Goal: Complete application form

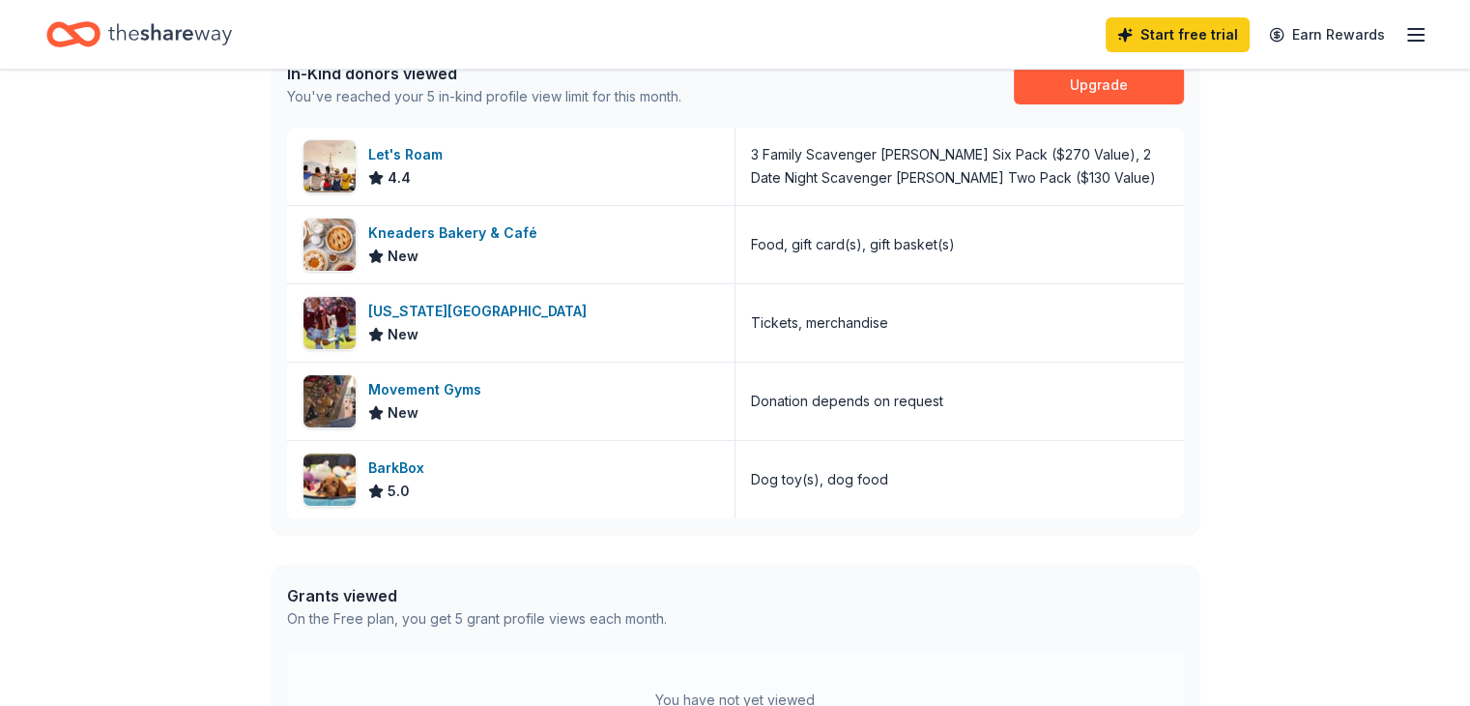
scroll to position [538, 0]
click at [398, 465] on div "BarkBox" at bounding box center [400, 466] width 64 height 23
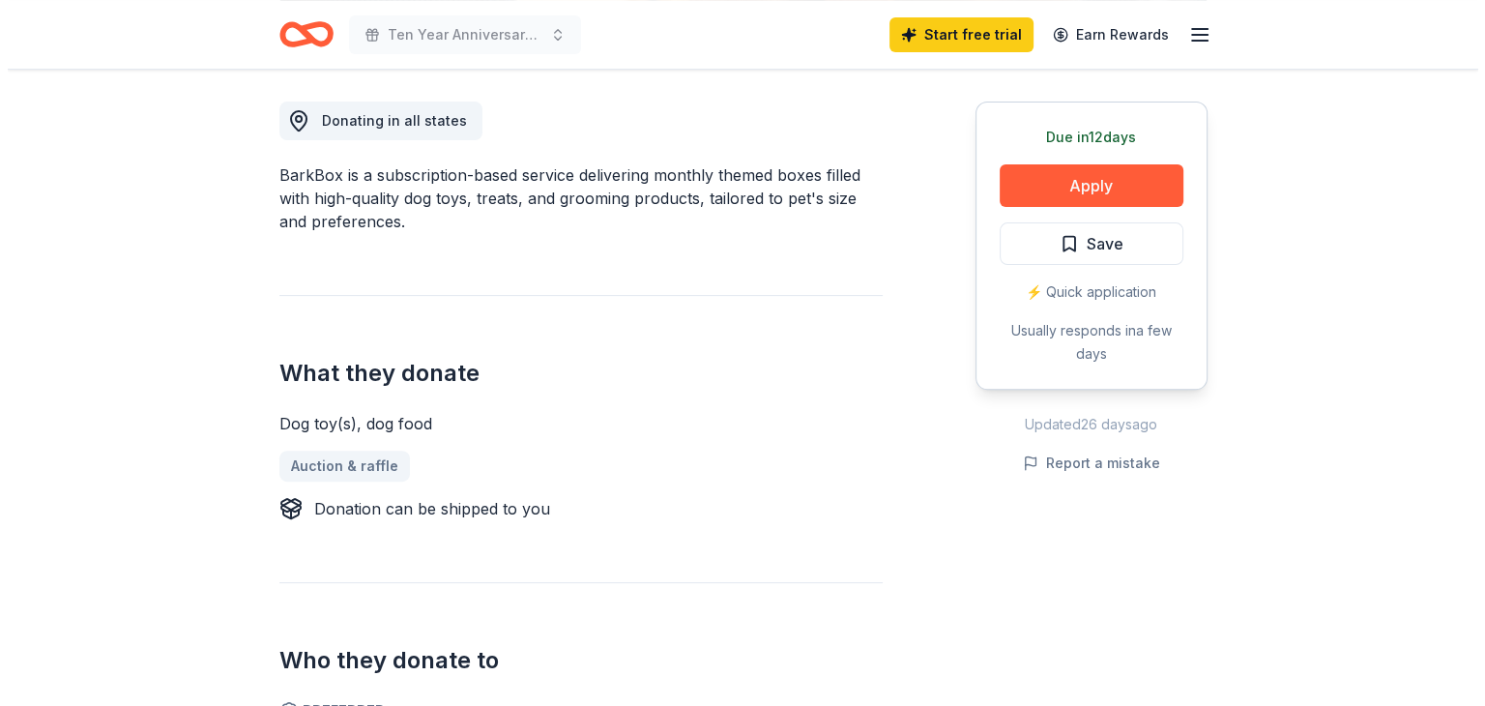
scroll to position [544, 0]
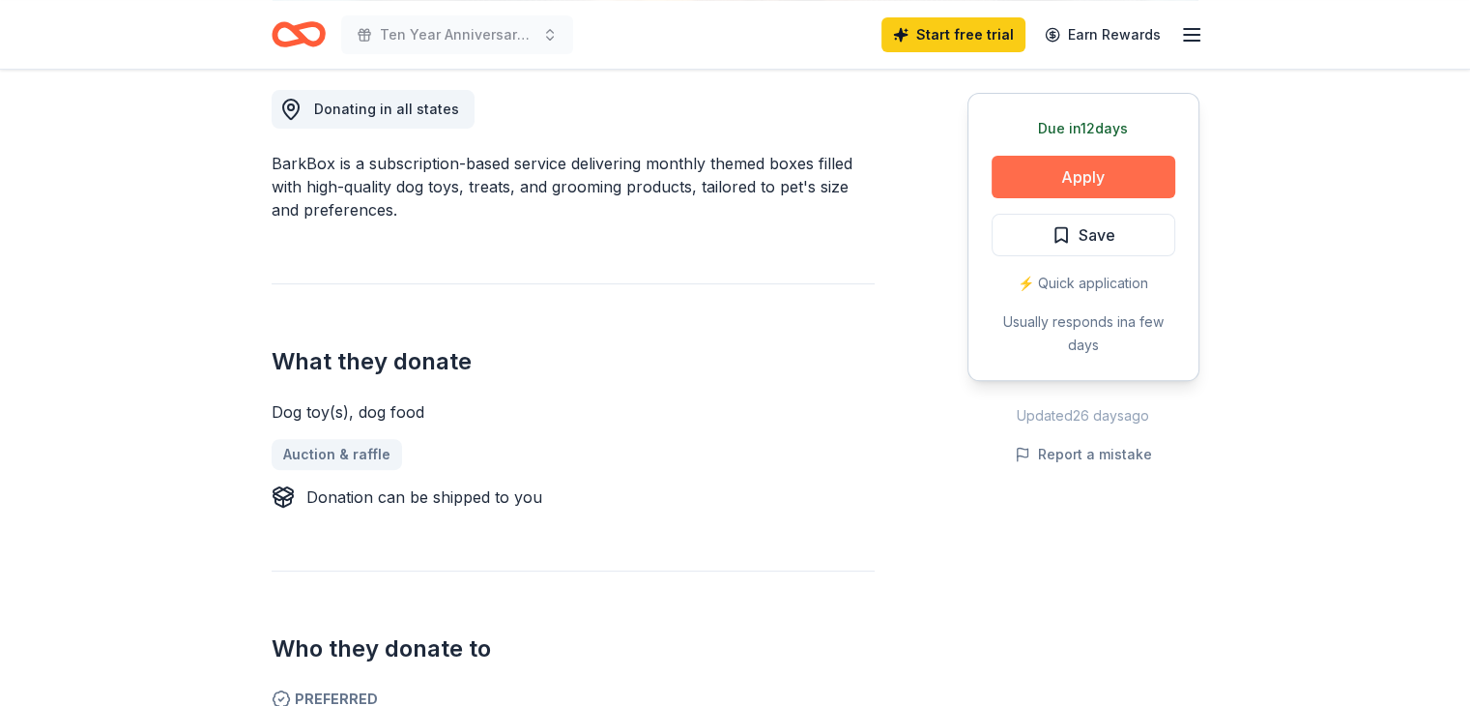
click at [1109, 166] on button "Apply" at bounding box center [1084, 177] width 184 height 43
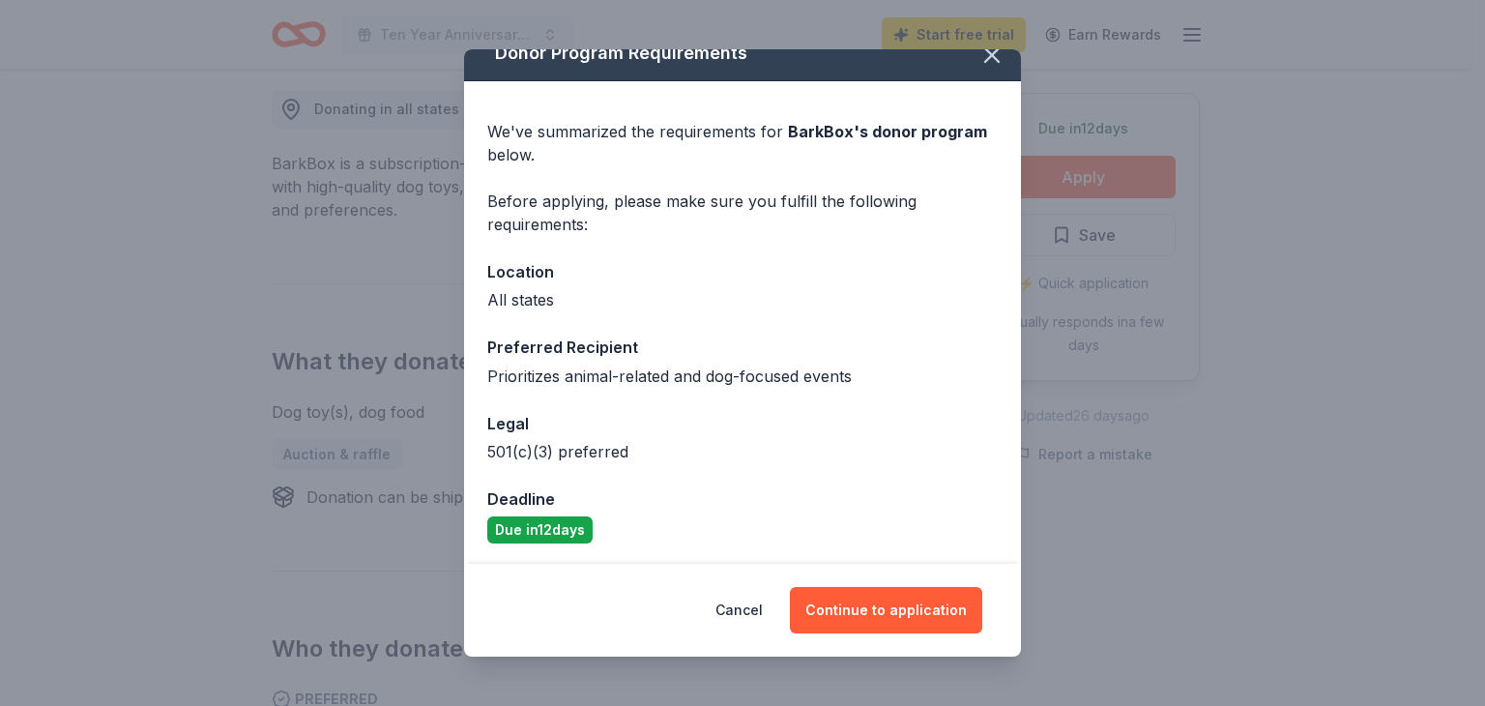
scroll to position [25, 0]
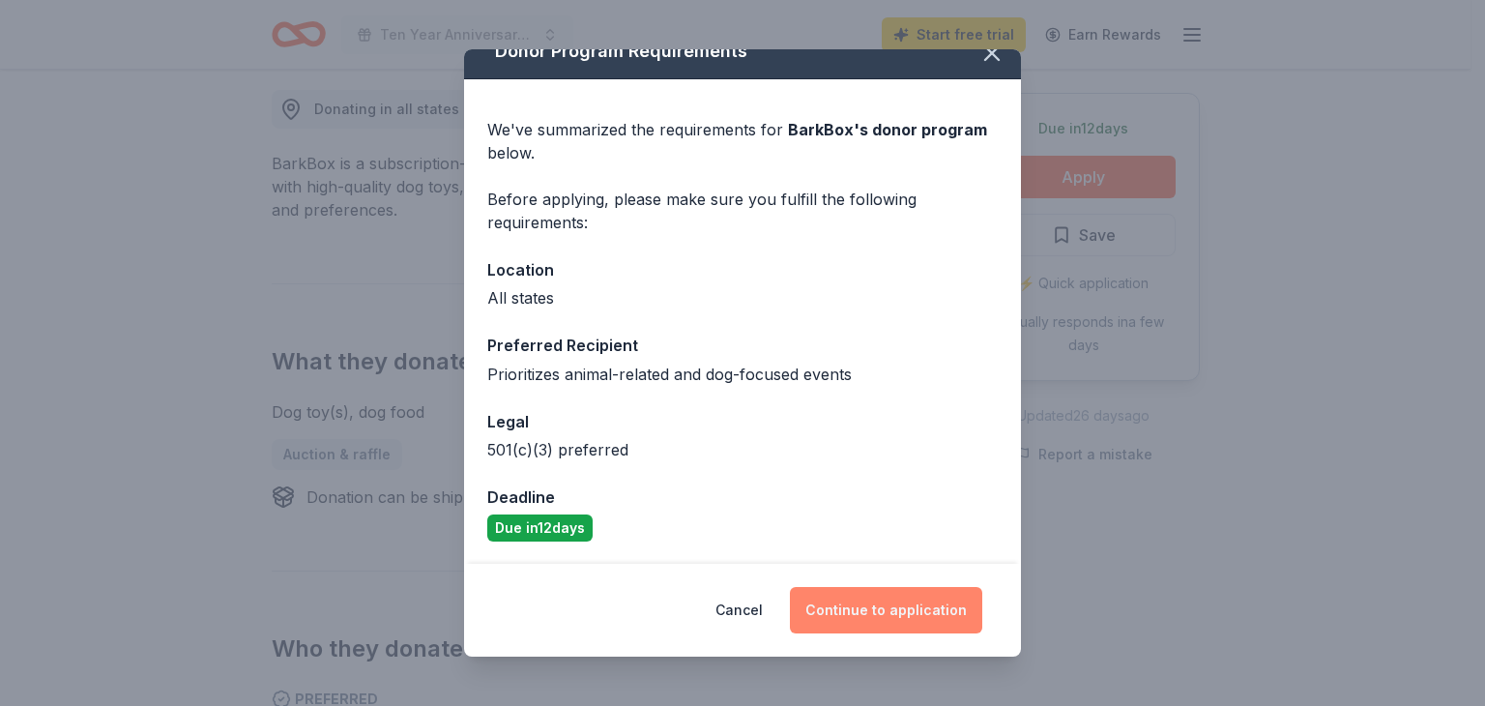
click at [872, 613] on button "Continue to application" at bounding box center [886, 610] width 192 height 46
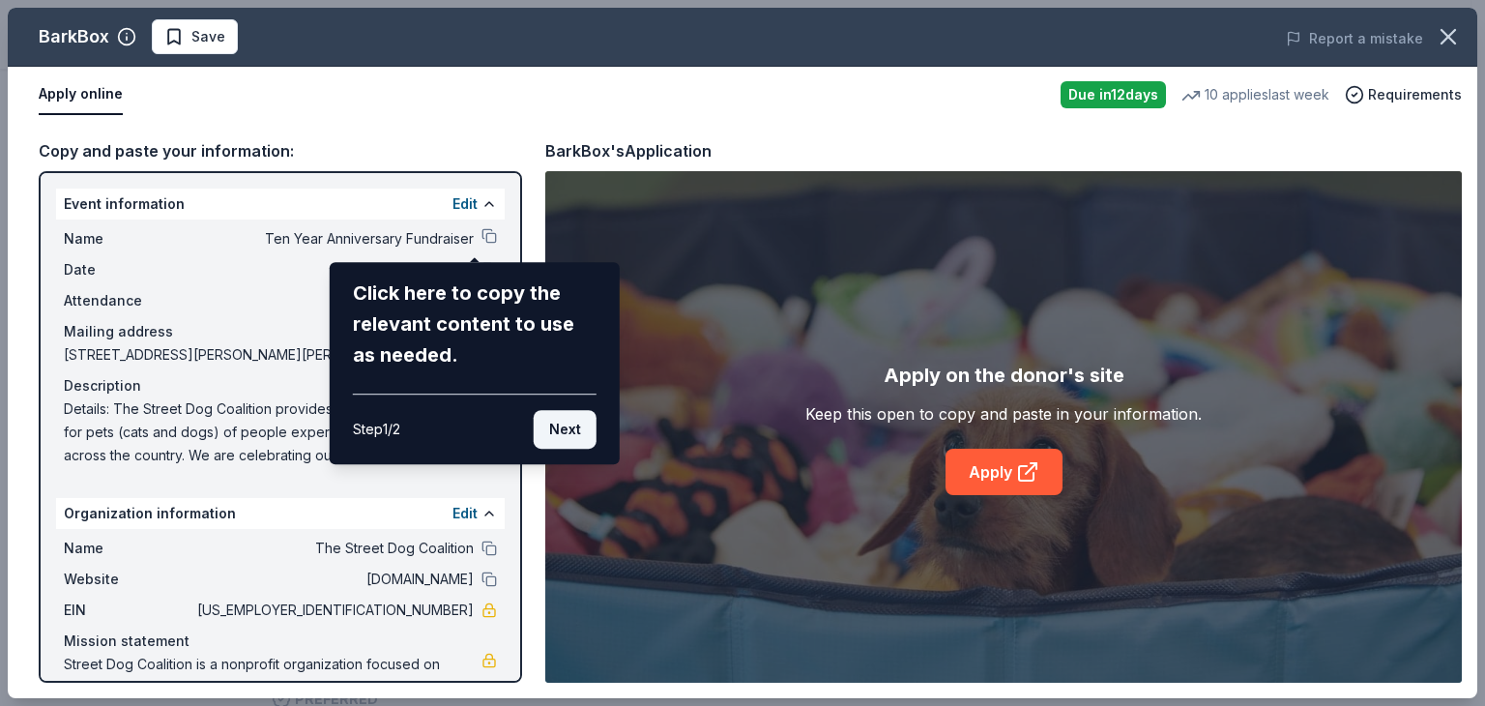
click at [567, 426] on button "Next" at bounding box center [565, 429] width 63 height 39
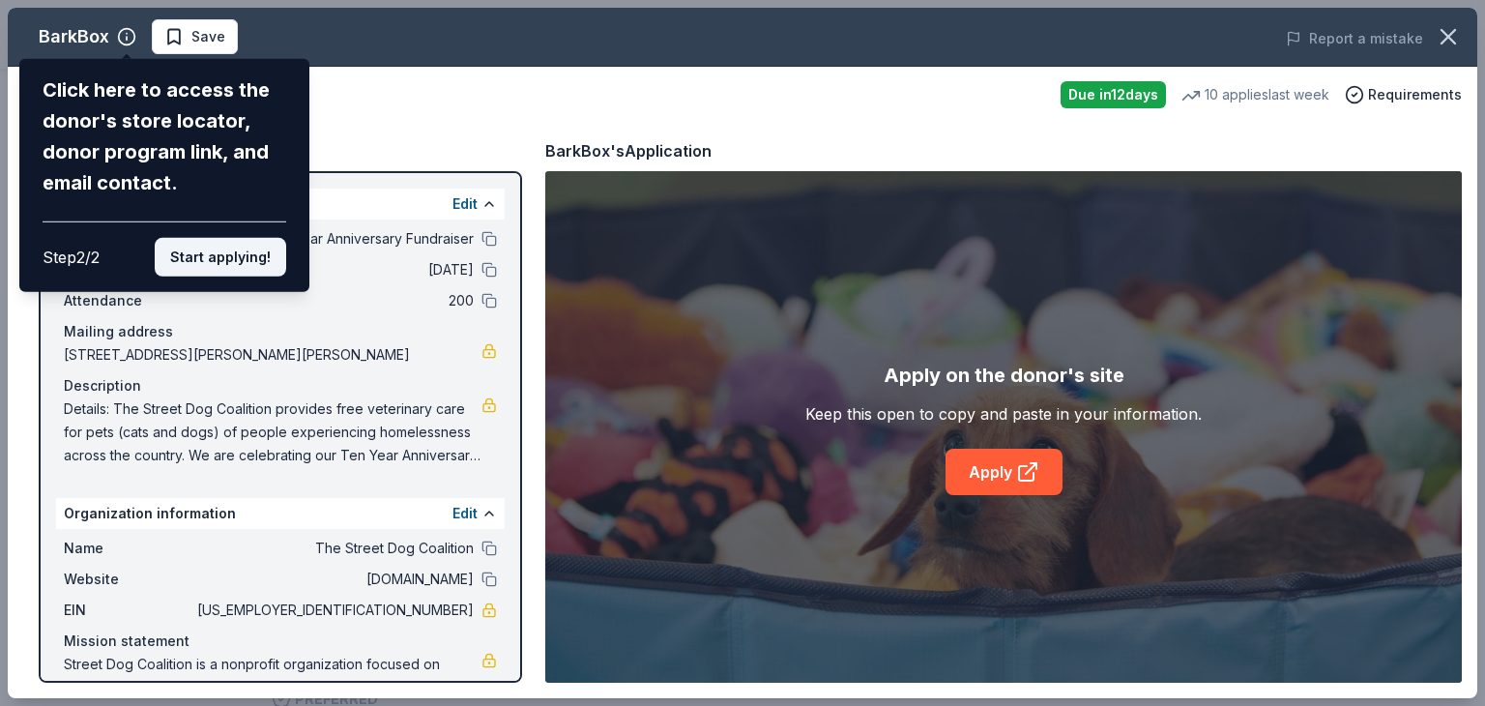
click at [217, 256] on button "Start applying!" at bounding box center [220, 257] width 131 height 39
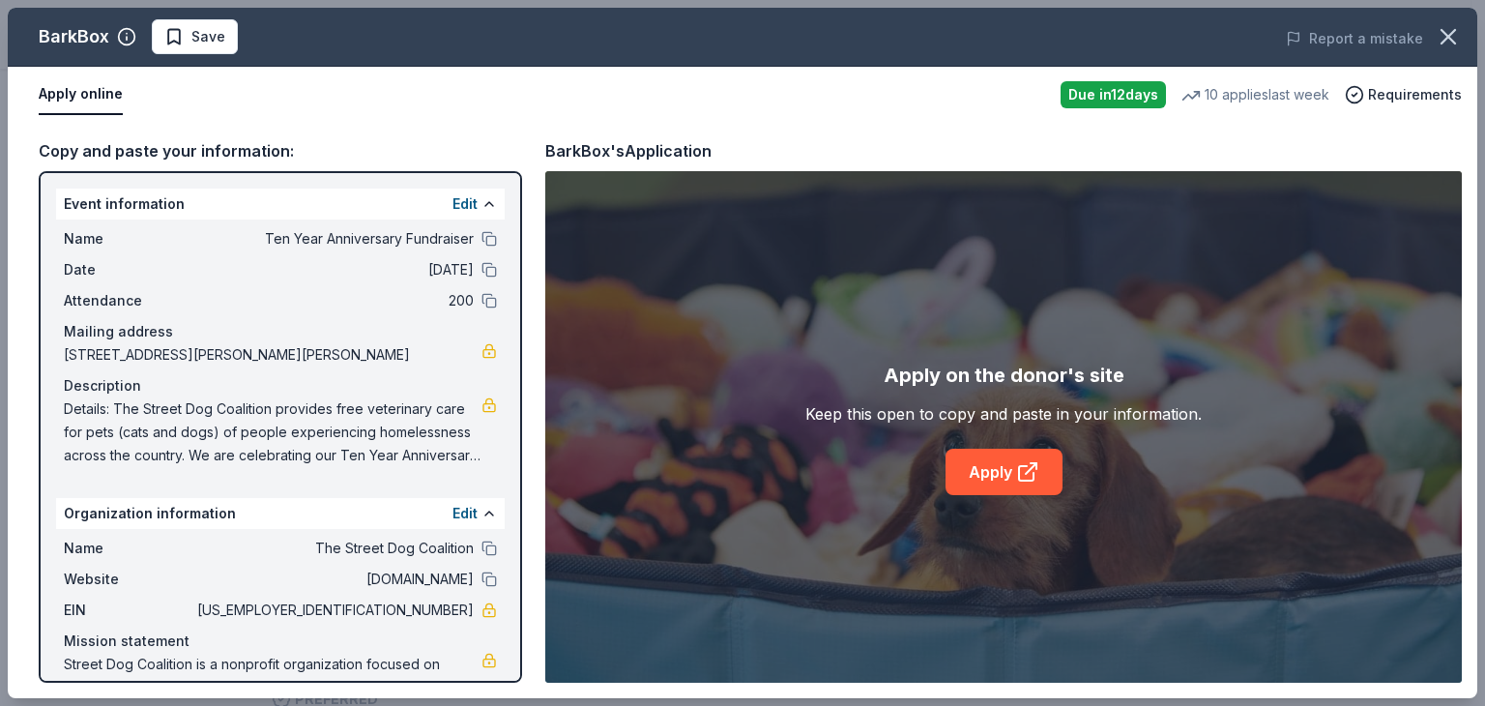
drag, startPoint x: 510, startPoint y: 295, endPoint x: 538, endPoint y: 447, distance: 154.3
click at [538, 447] on div "BarkBox Save Report a mistake Apply online Due [DATE] 10 applies last week Requ…" at bounding box center [742, 353] width 1469 height 690
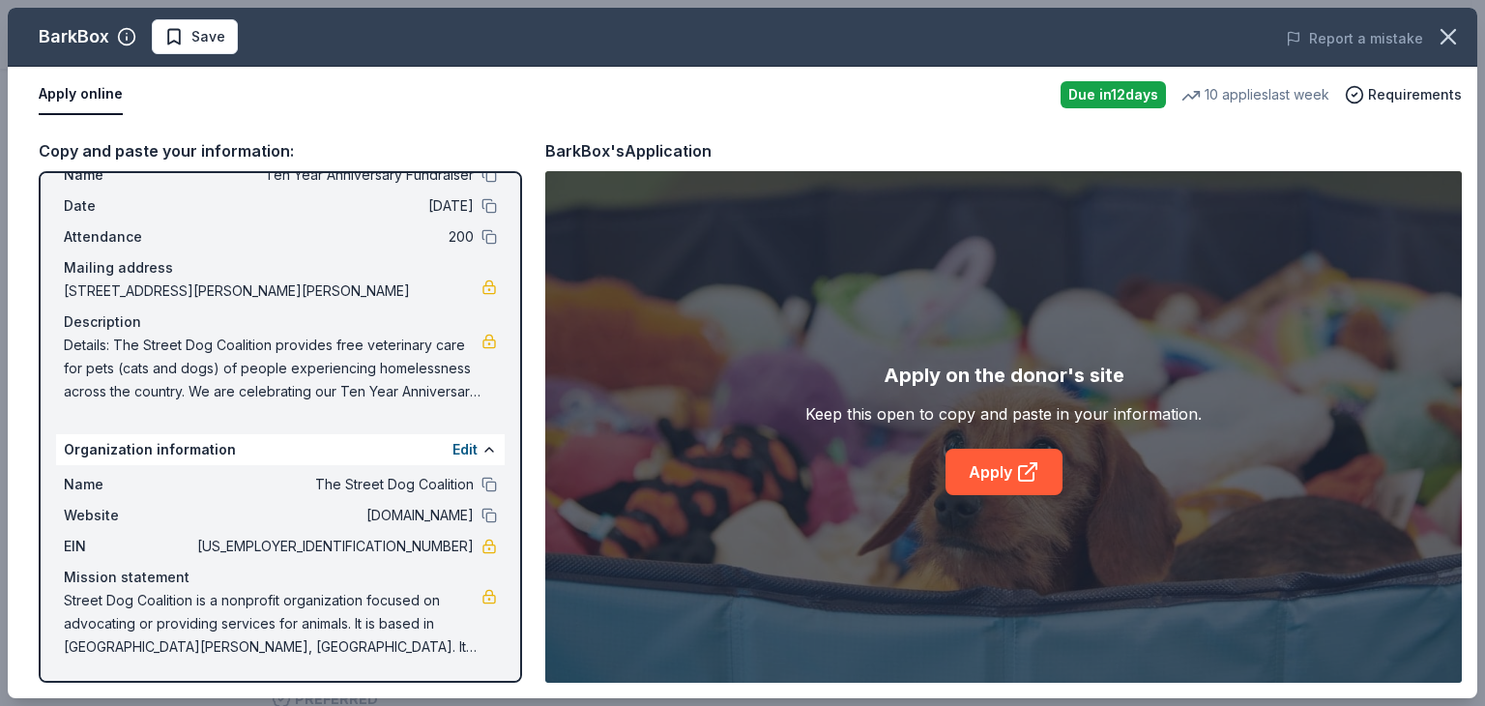
scroll to position [0, 0]
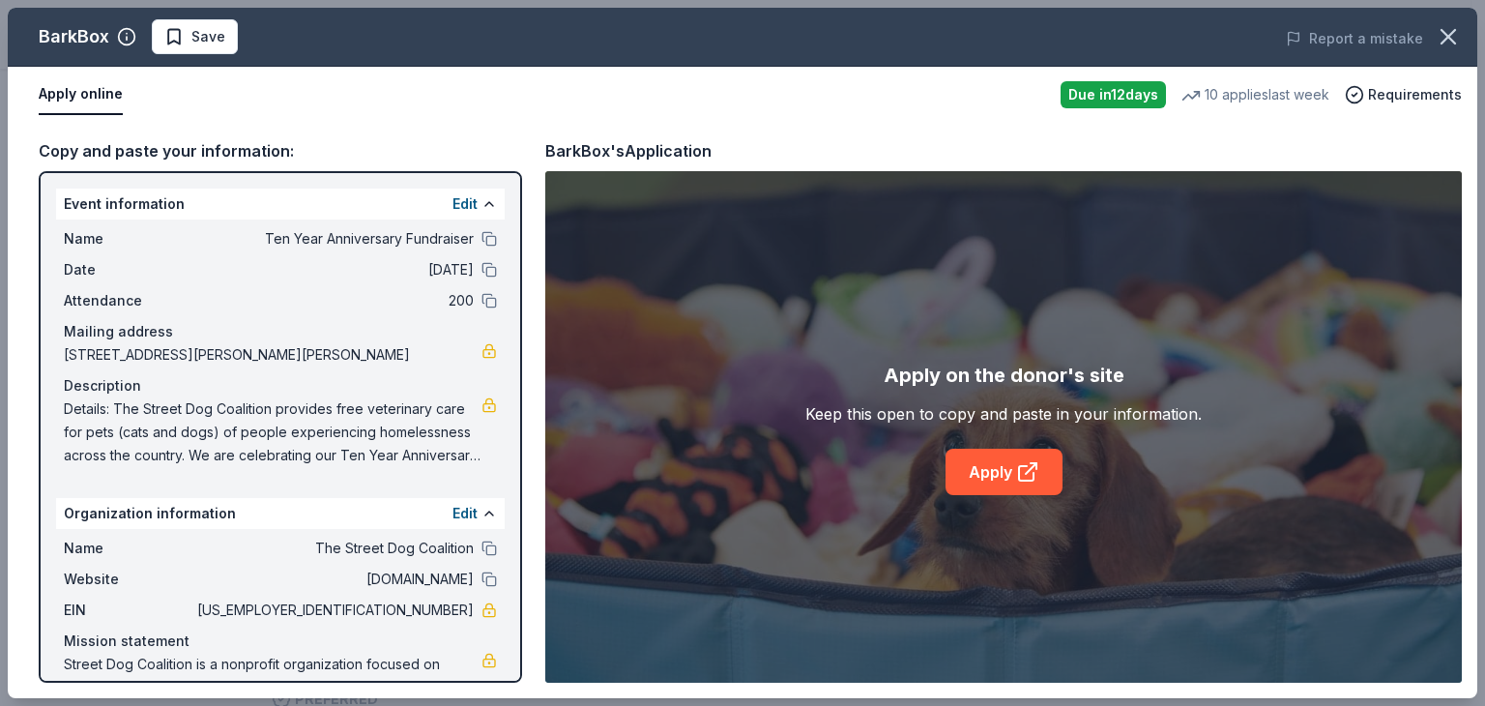
click at [366, 450] on span "Details: The Street Dog Coalition provides free veterinary care for pets (cats …" at bounding box center [273, 432] width 418 height 70
click at [390, 457] on span "Details: The Street Dog Coalition provides free veterinary care for pets (cats …" at bounding box center [273, 432] width 418 height 70
click at [481, 404] on link at bounding box center [488, 404] width 15 height 15
click at [1011, 472] on link "Apply" at bounding box center [1003, 472] width 117 height 46
